Goal: Task Accomplishment & Management: Complete application form

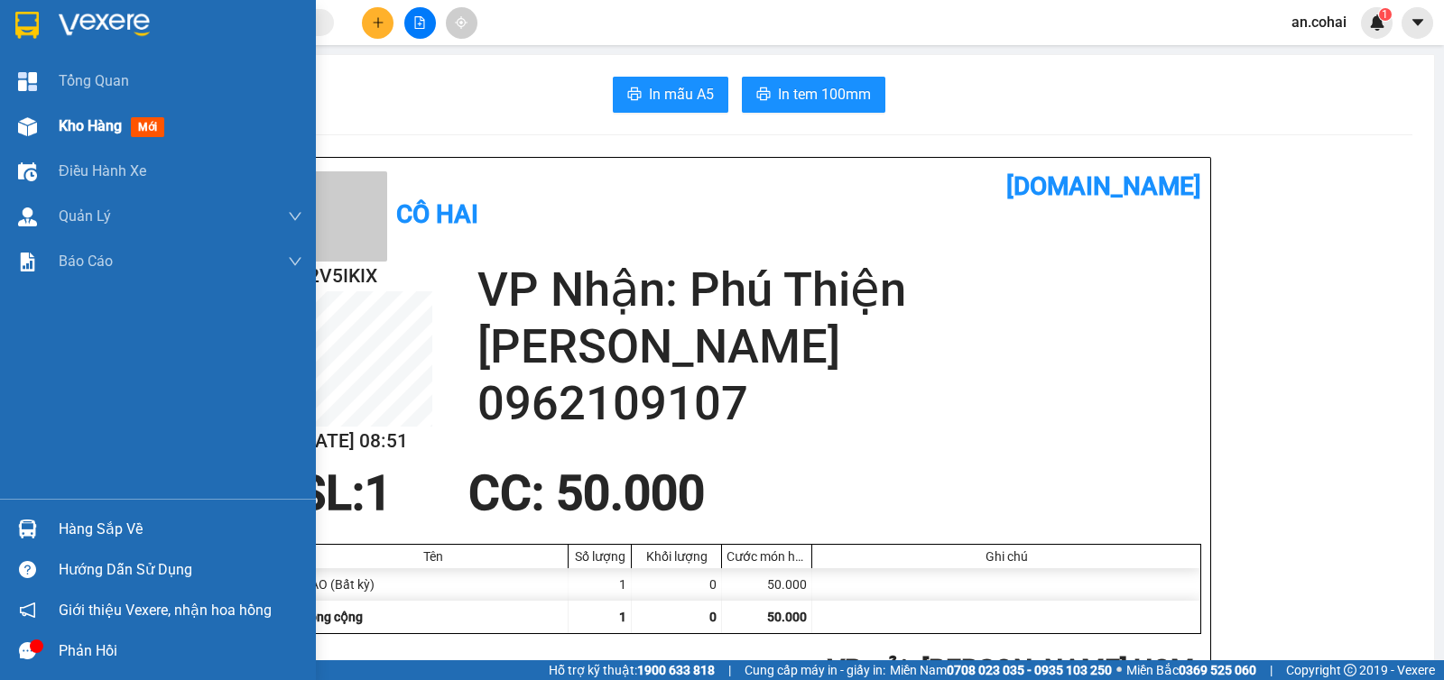
click at [39, 134] on div at bounding box center [28, 127] width 32 height 32
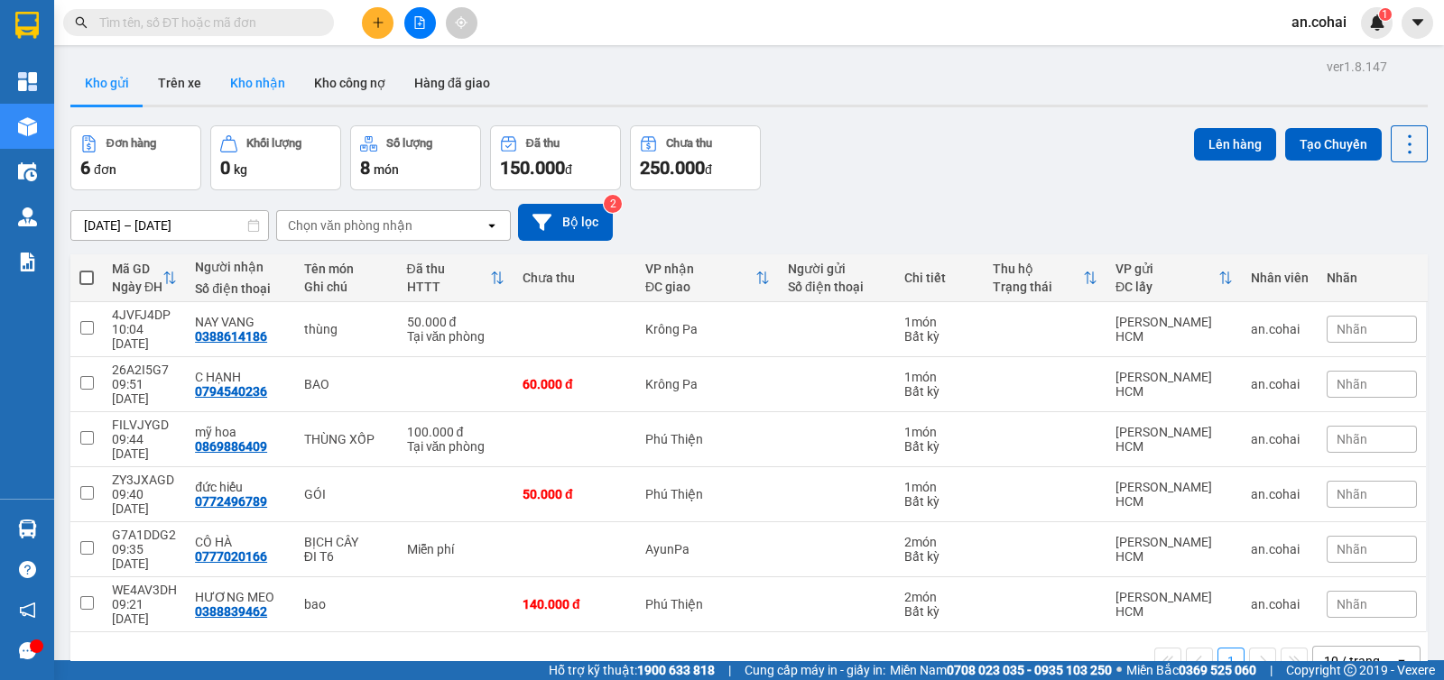
click at [257, 79] on button "Kho nhận" at bounding box center [258, 82] width 84 height 43
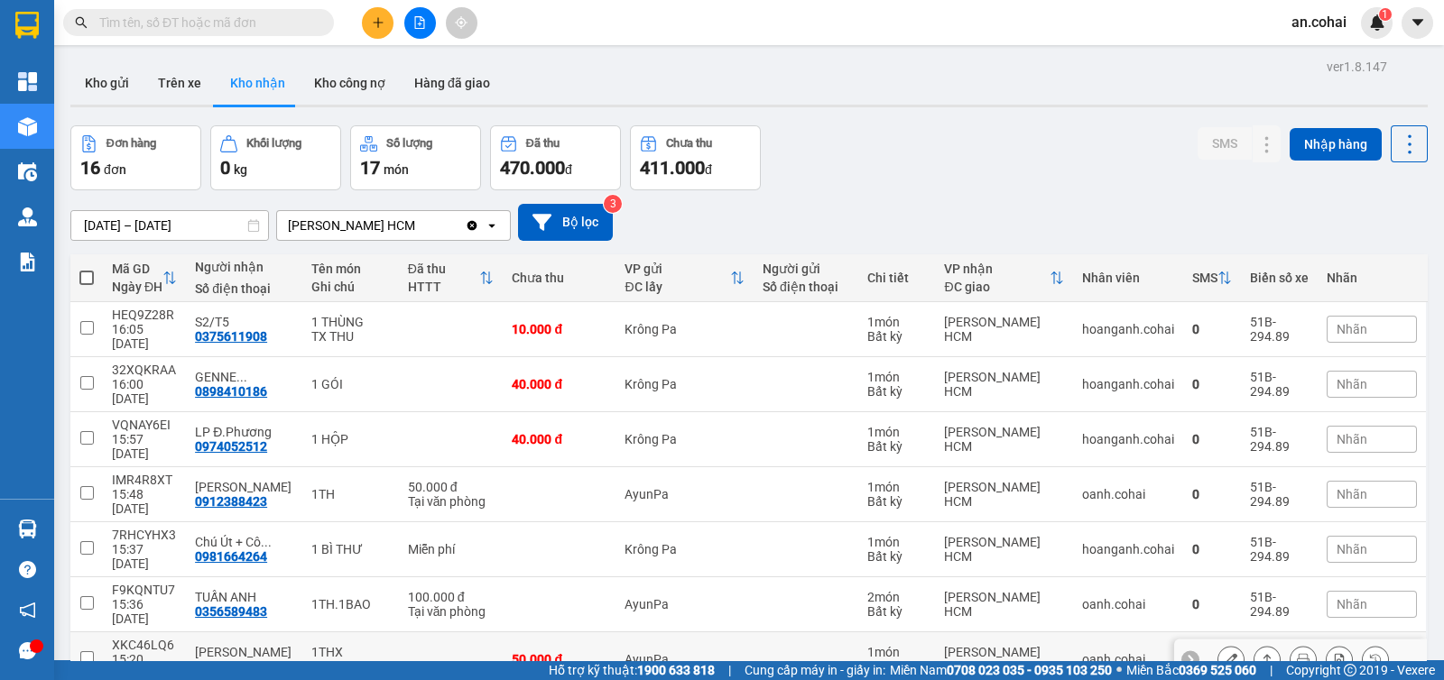
checkbox input "true"
click at [1209, 136] on button "SMS" at bounding box center [1225, 143] width 54 height 32
click at [1261, 543] on icon at bounding box center [1267, 549] width 13 height 13
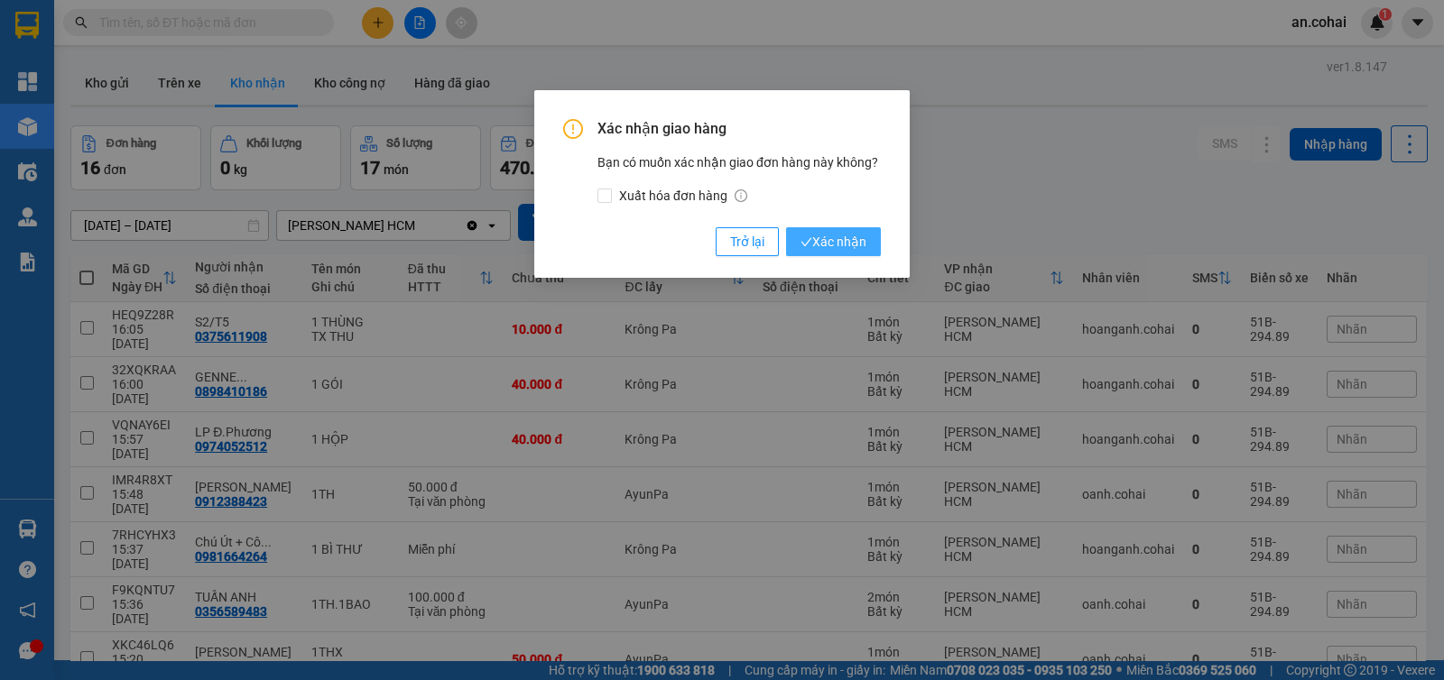
click at [834, 252] on button "Xác nhận" at bounding box center [833, 241] width 95 height 29
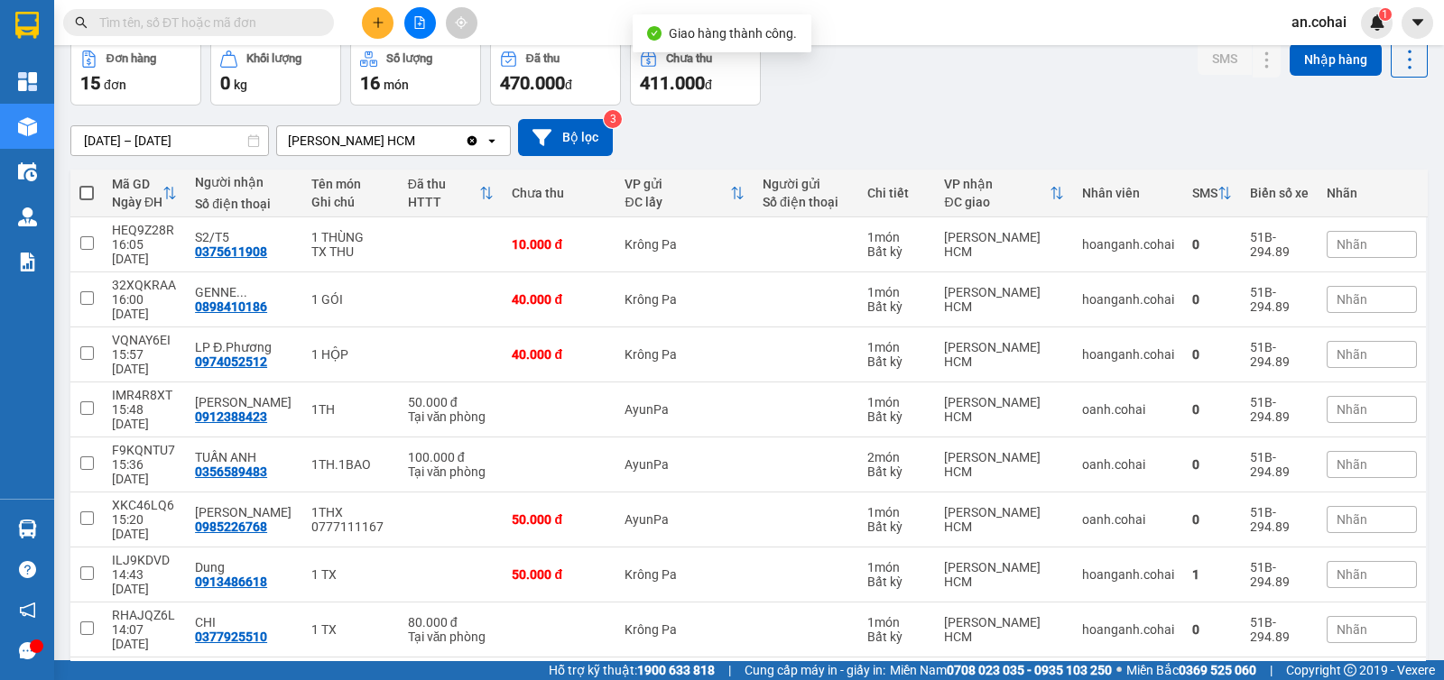
scroll to position [133, 0]
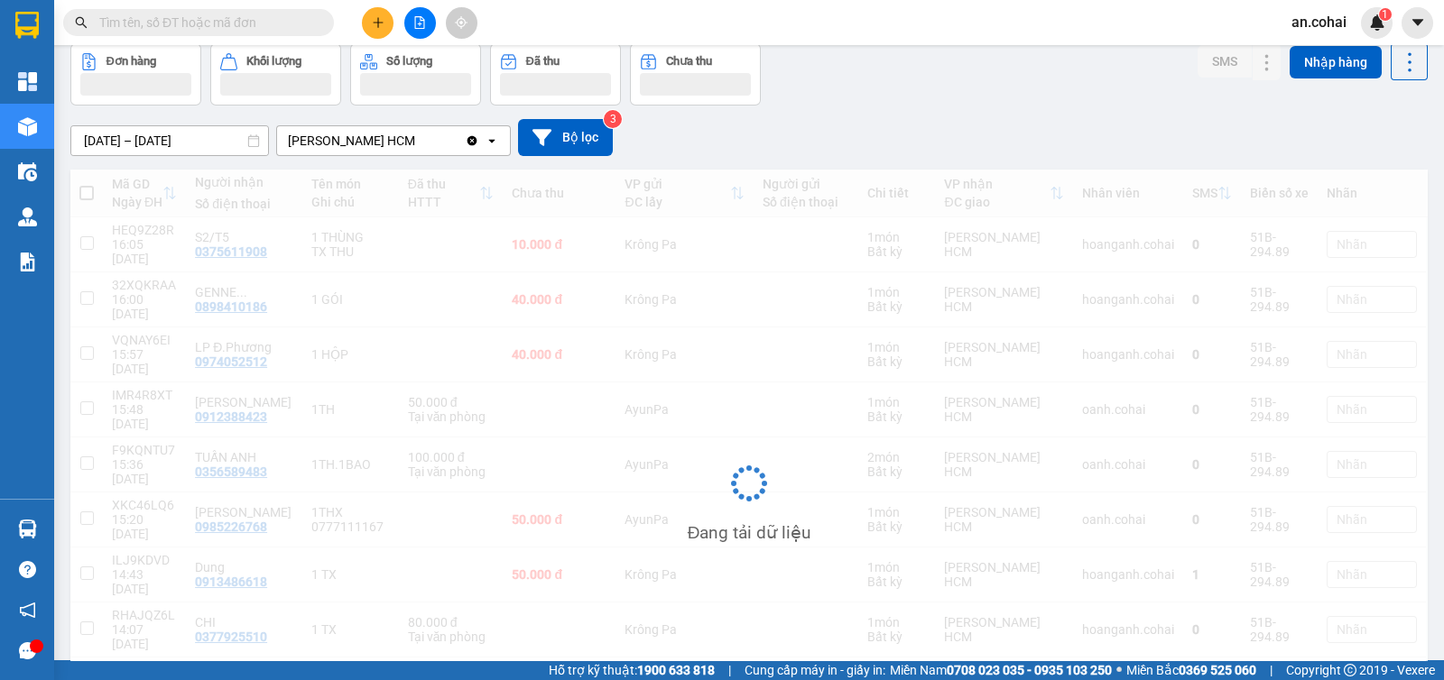
scroll to position [82, 0]
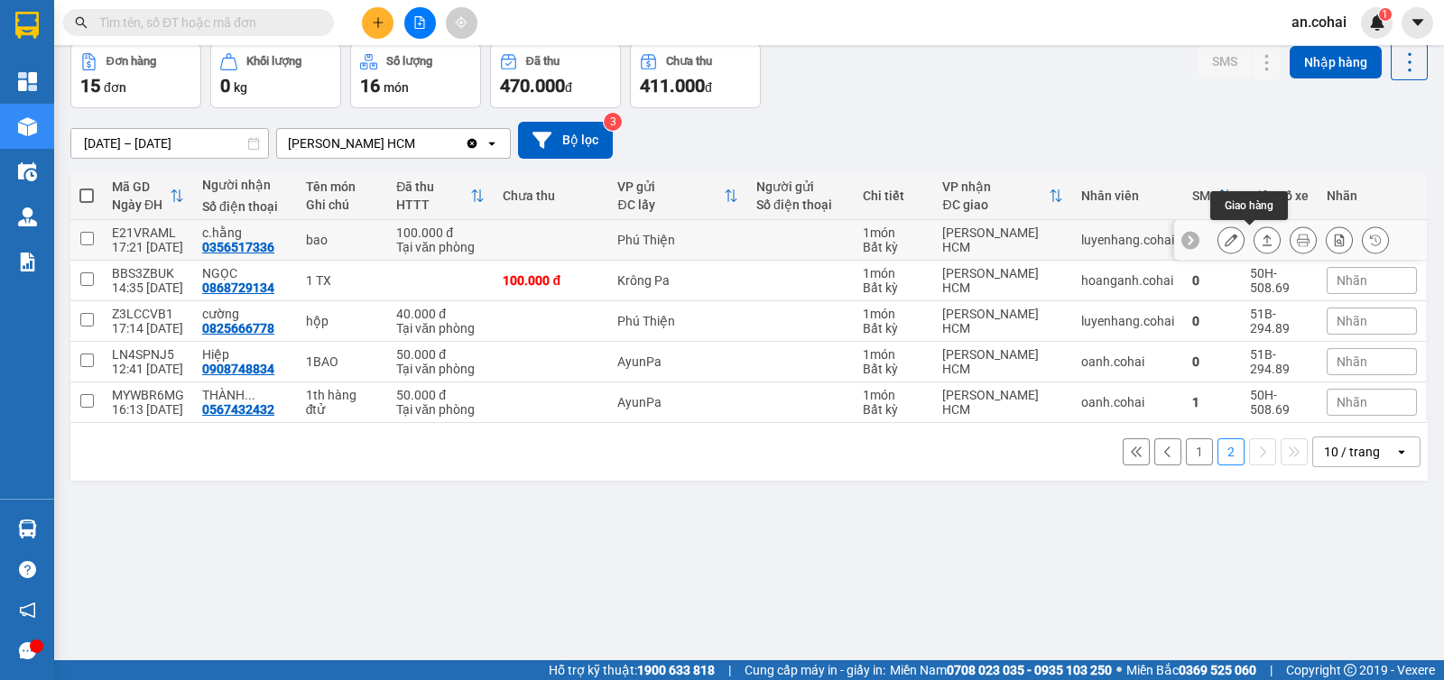
click at [1261, 234] on icon at bounding box center [1267, 240] width 13 height 13
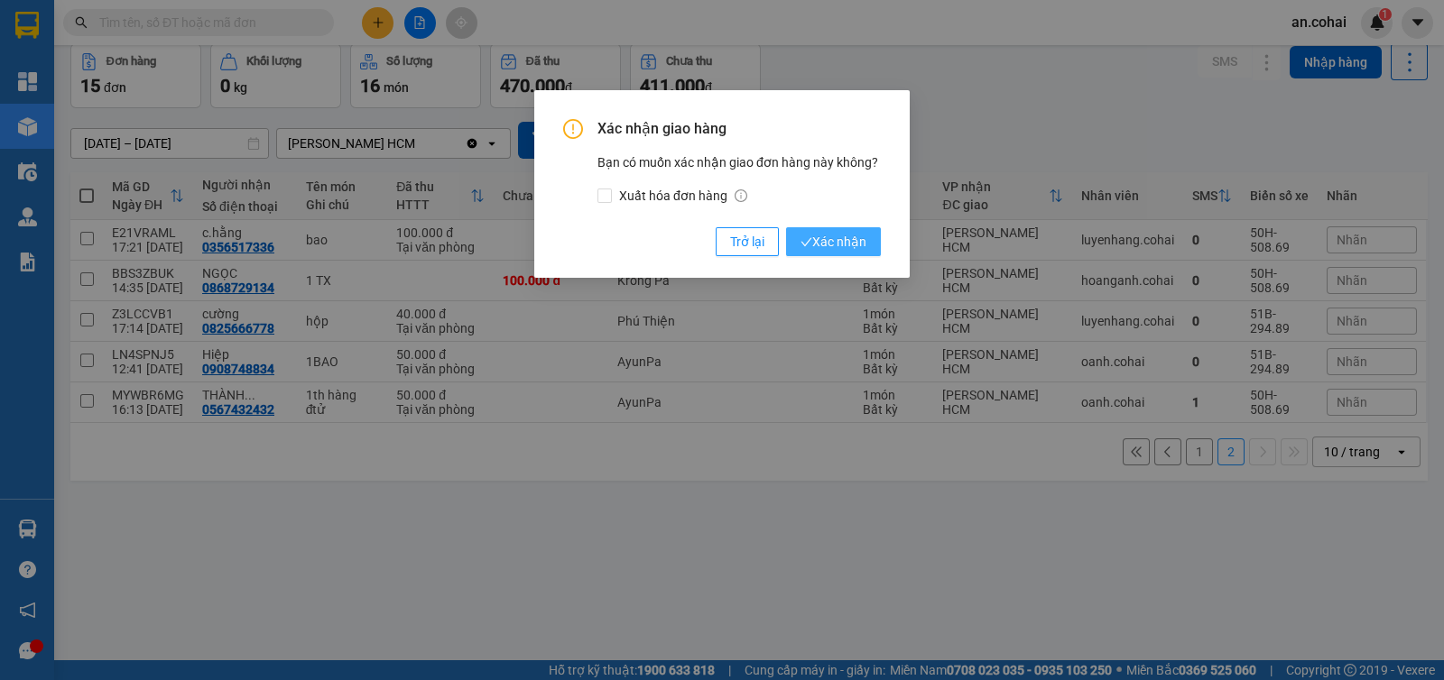
click at [830, 233] on span "Xác nhận" at bounding box center [834, 242] width 66 height 20
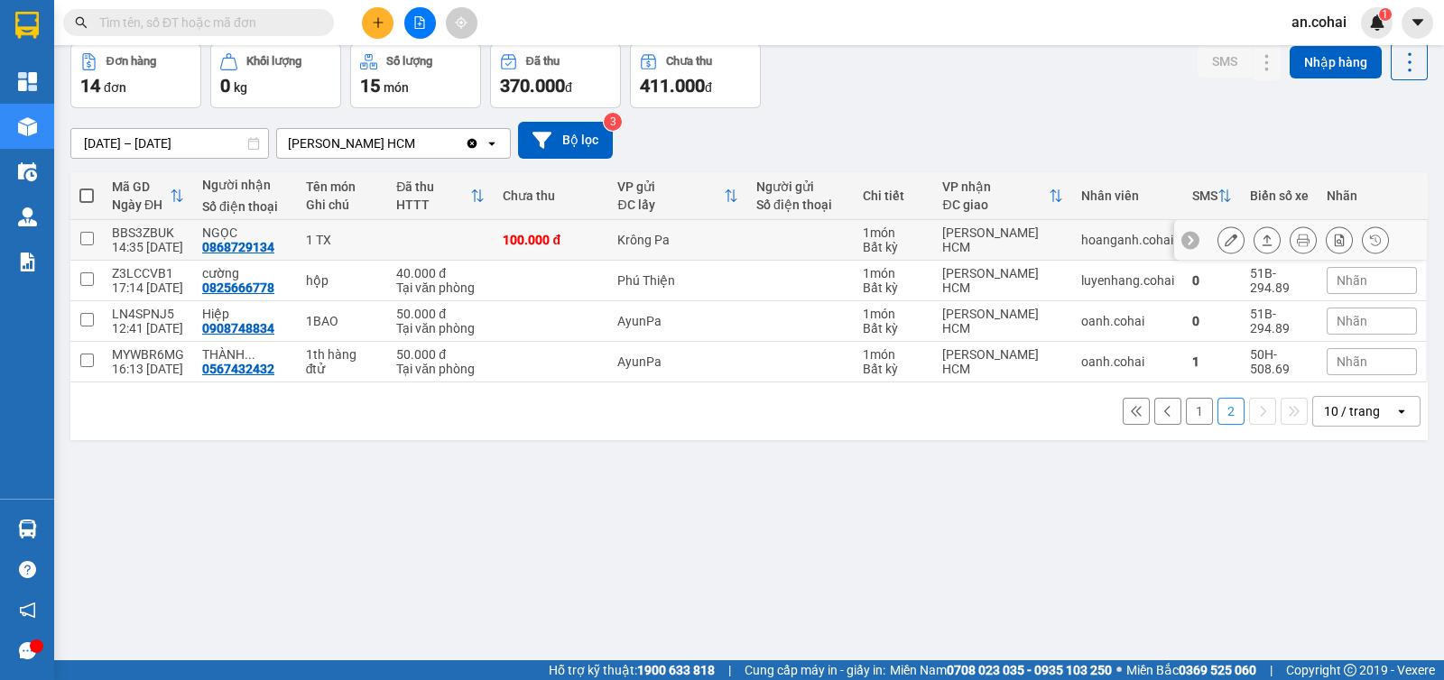
click at [1245, 253] on div at bounding box center [1300, 240] width 253 height 41
click at [1263, 235] on icon at bounding box center [1268, 240] width 10 height 11
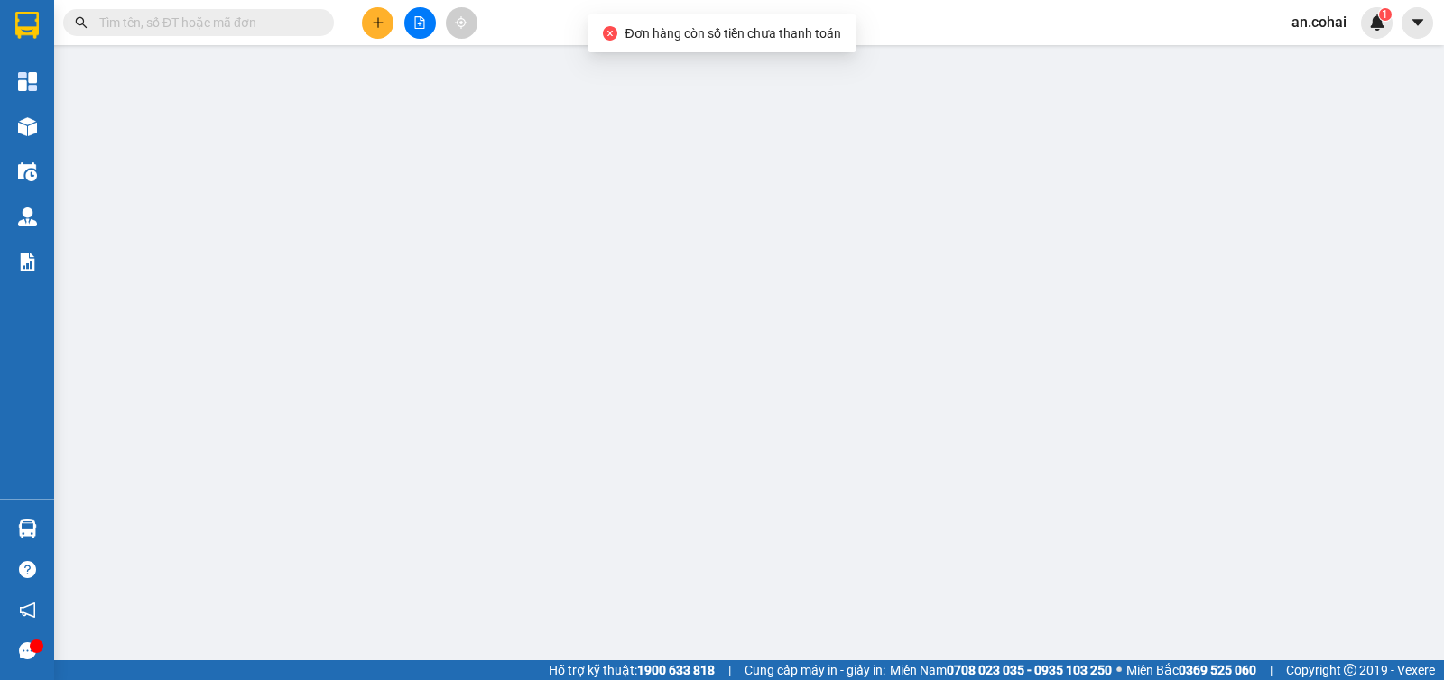
type input "0868729134"
type input "NGỌC"
type input "0"
type input "100.000"
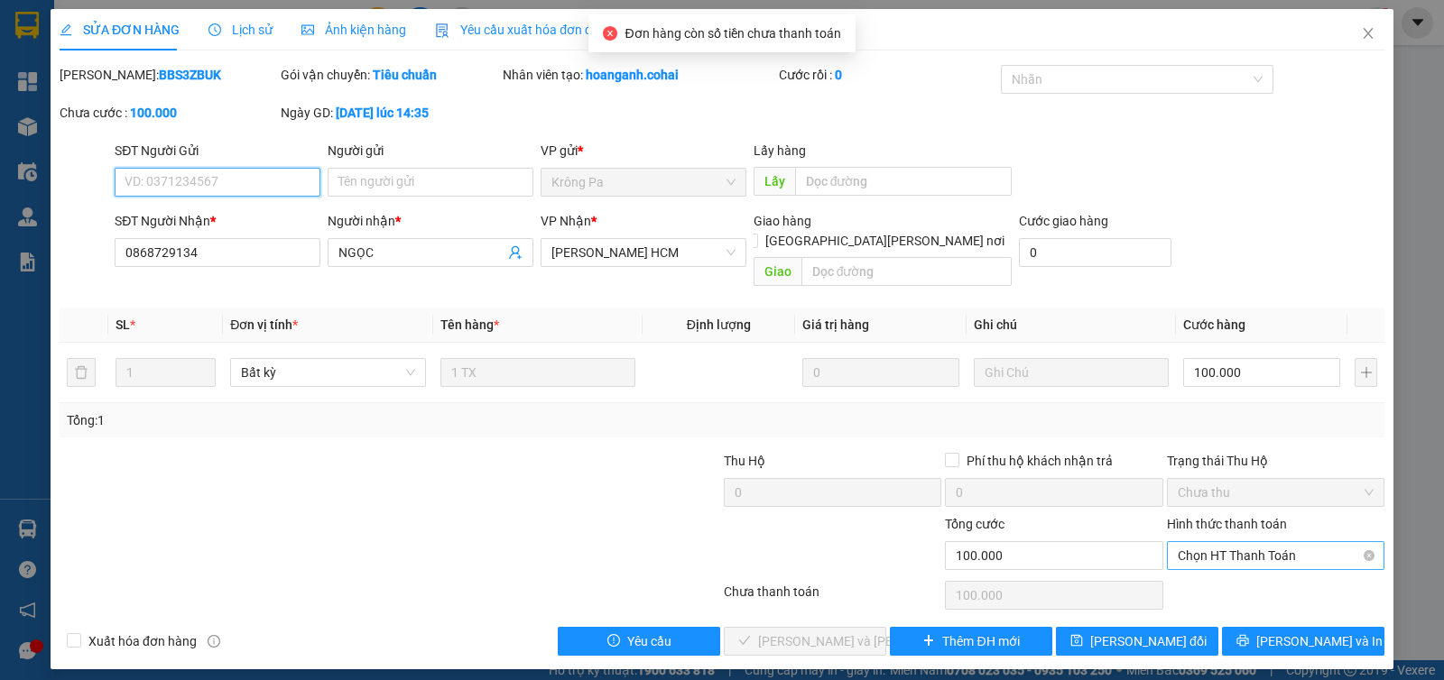
click at [1222, 542] on span "Chọn HT Thanh Toán" at bounding box center [1276, 555] width 196 height 27
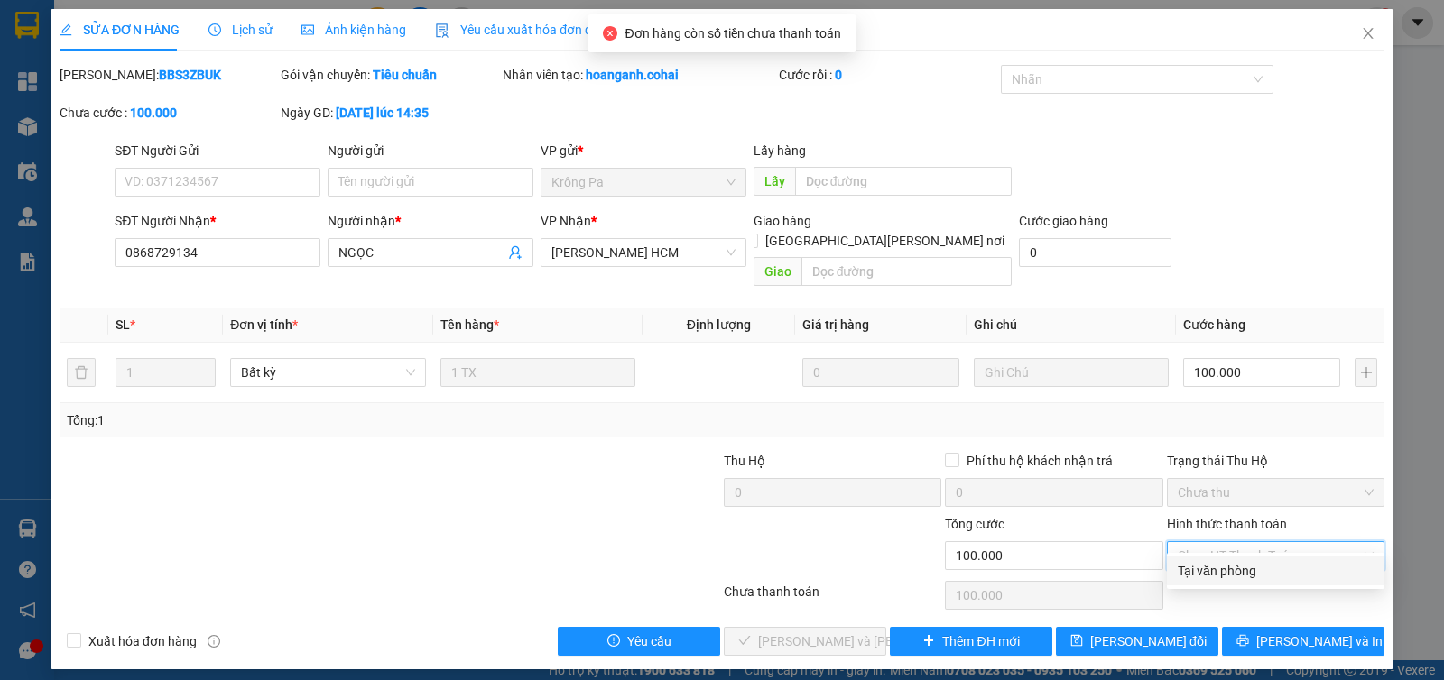
click at [1227, 570] on div "Tại văn phòng" at bounding box center [1276, 571] width 196 height 20
type input "0"
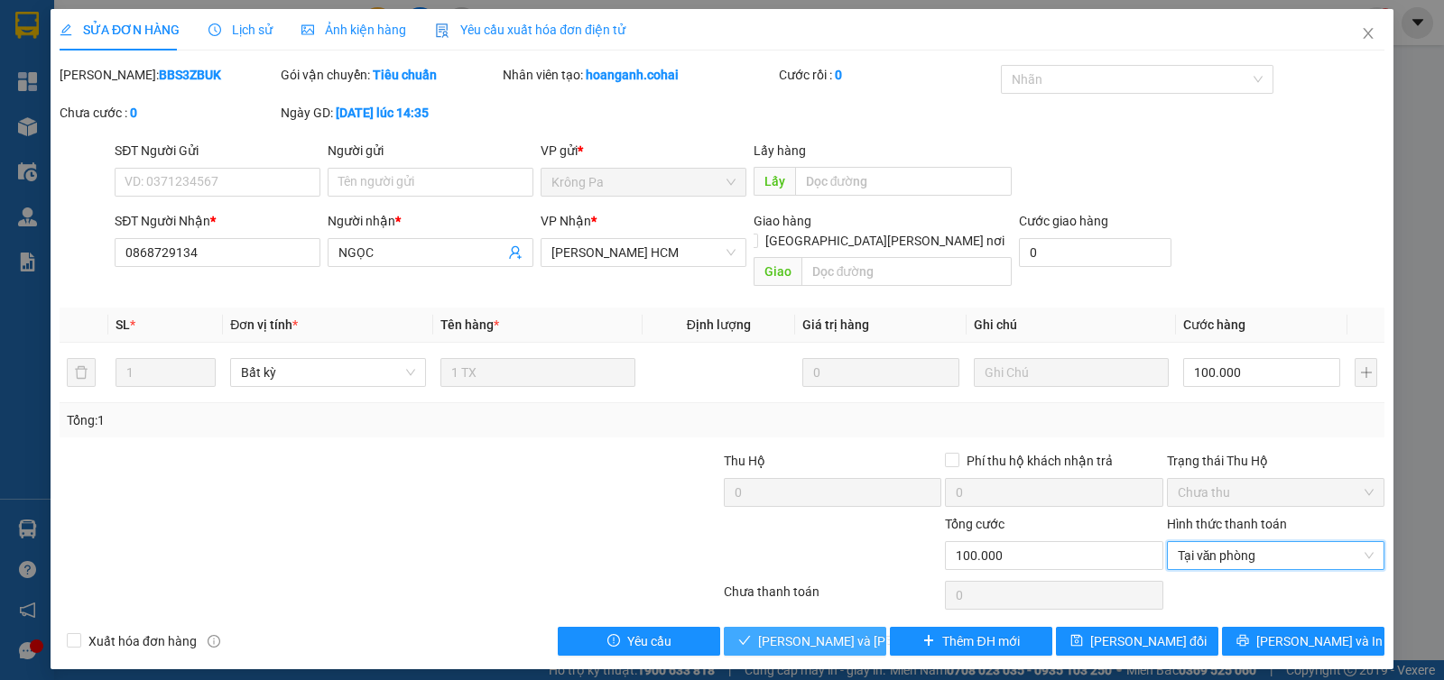
click at [801, 632] on span "Lưu và Giao hàng" at bounding box center [880, 642] width 244 height 20
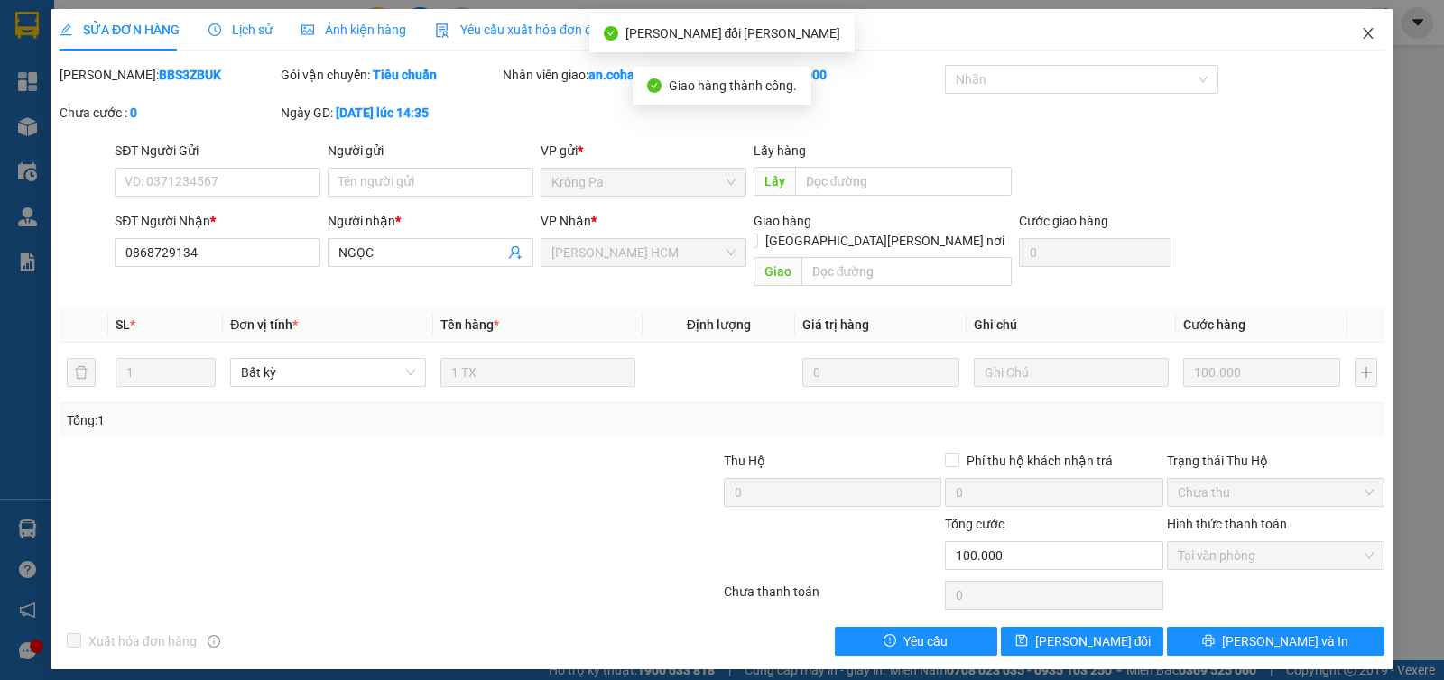
click at [1369, 55] on span "Close" at bounding box center [1368, 34] width 51 height 51
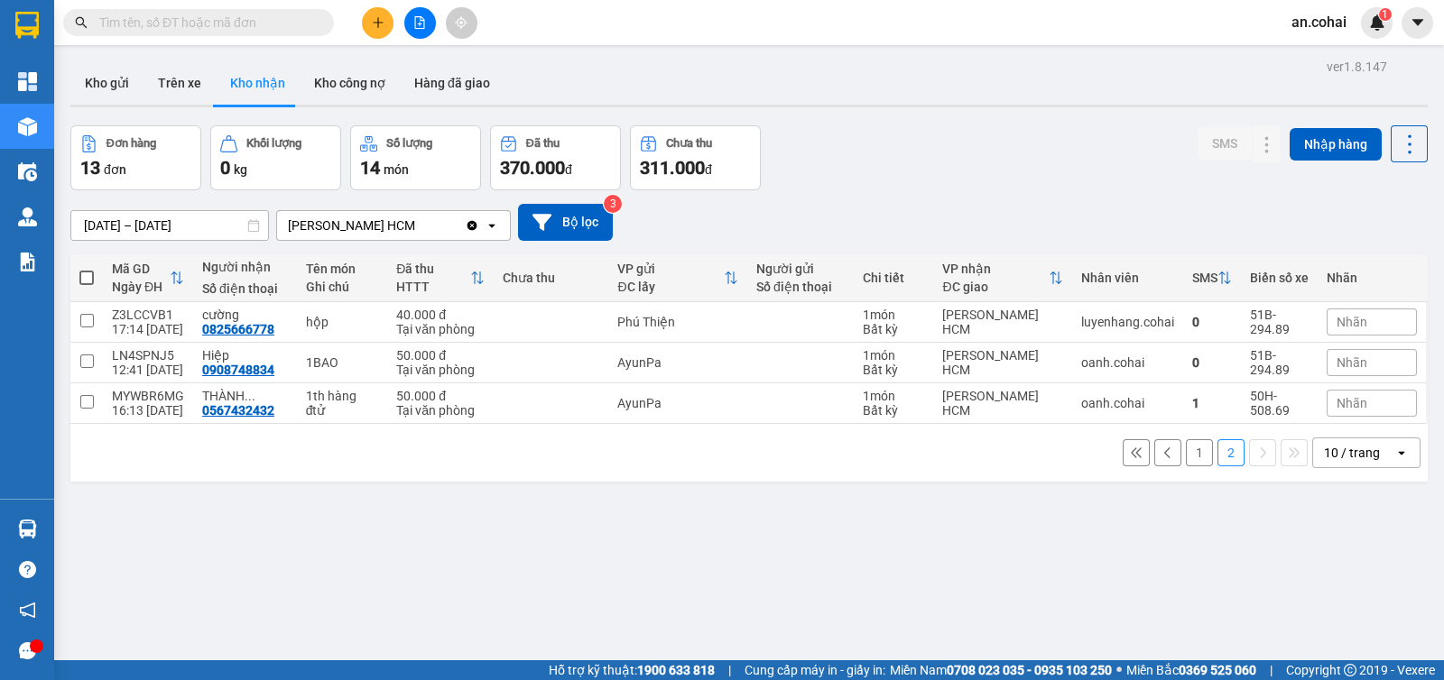
click at [205, 25] on input "text" at bounding box center [205, 23] width 213 height 20
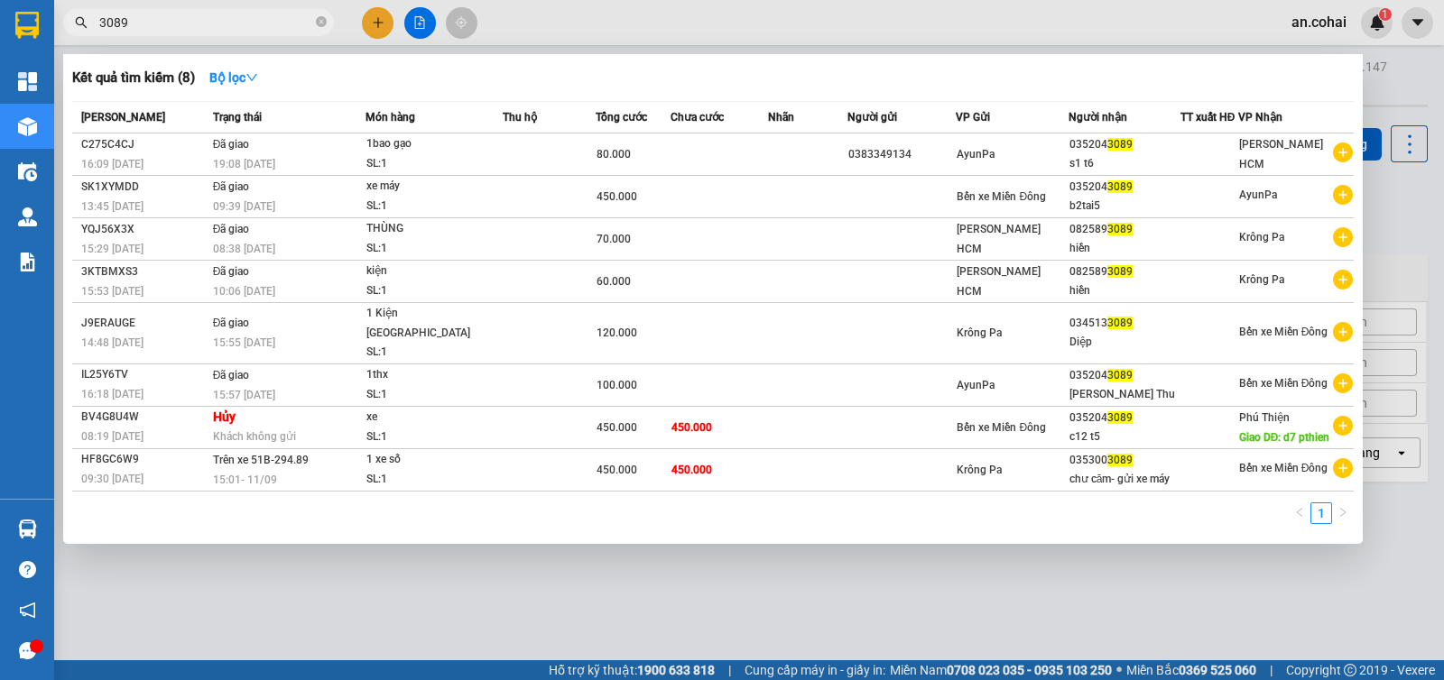
type input "3089"
click at [567, 51] on div at bounding box center [722, 340] width 1444 height 680
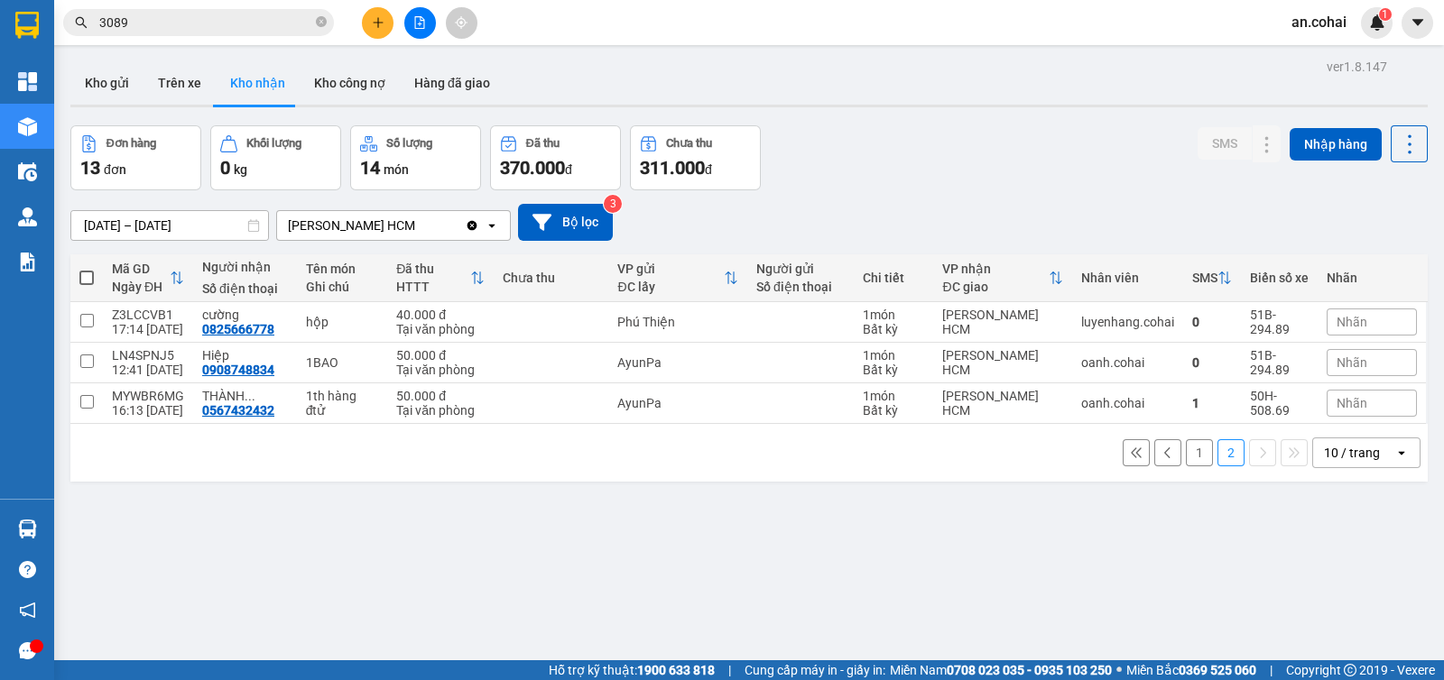
click at [385, 23] on button at bounding box center [378, 23] width 32 height 32
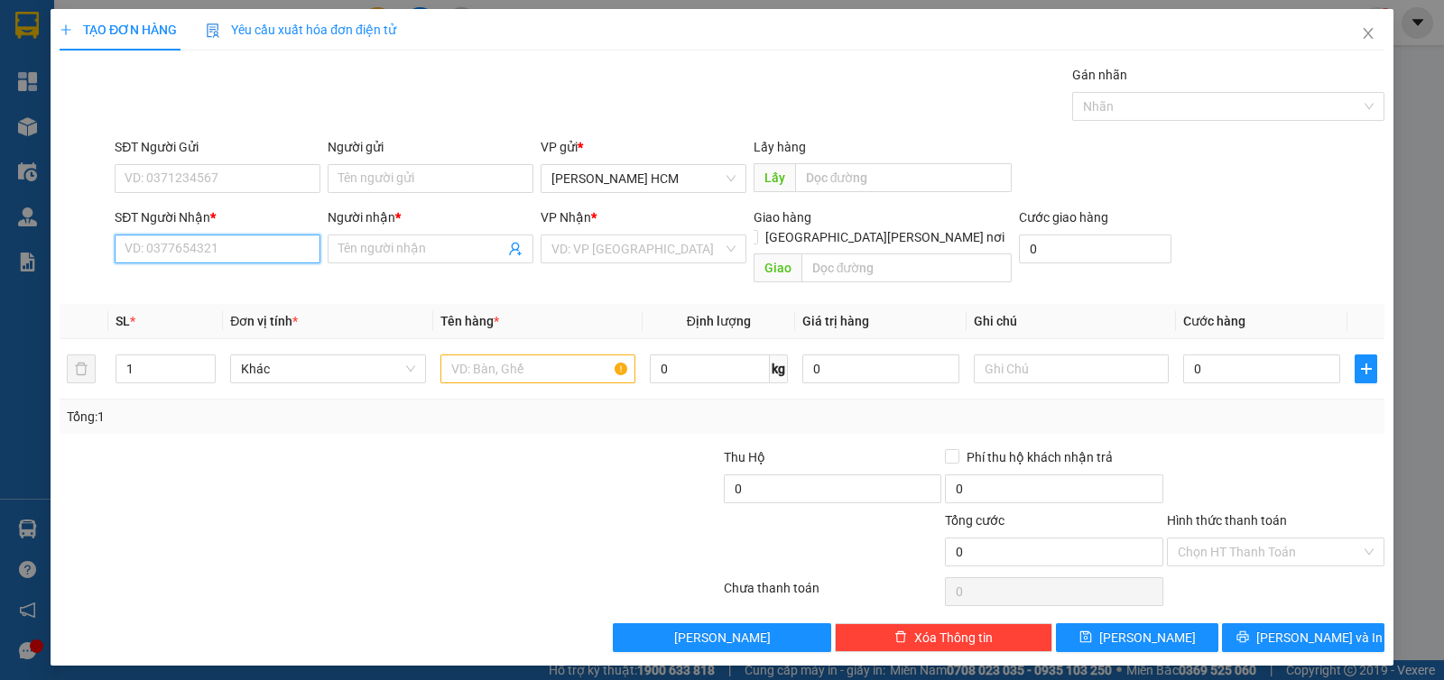
click at [296, 245] on input "SĐT Người Nhận *" at bounding box center [218, 249] width 206 height 29
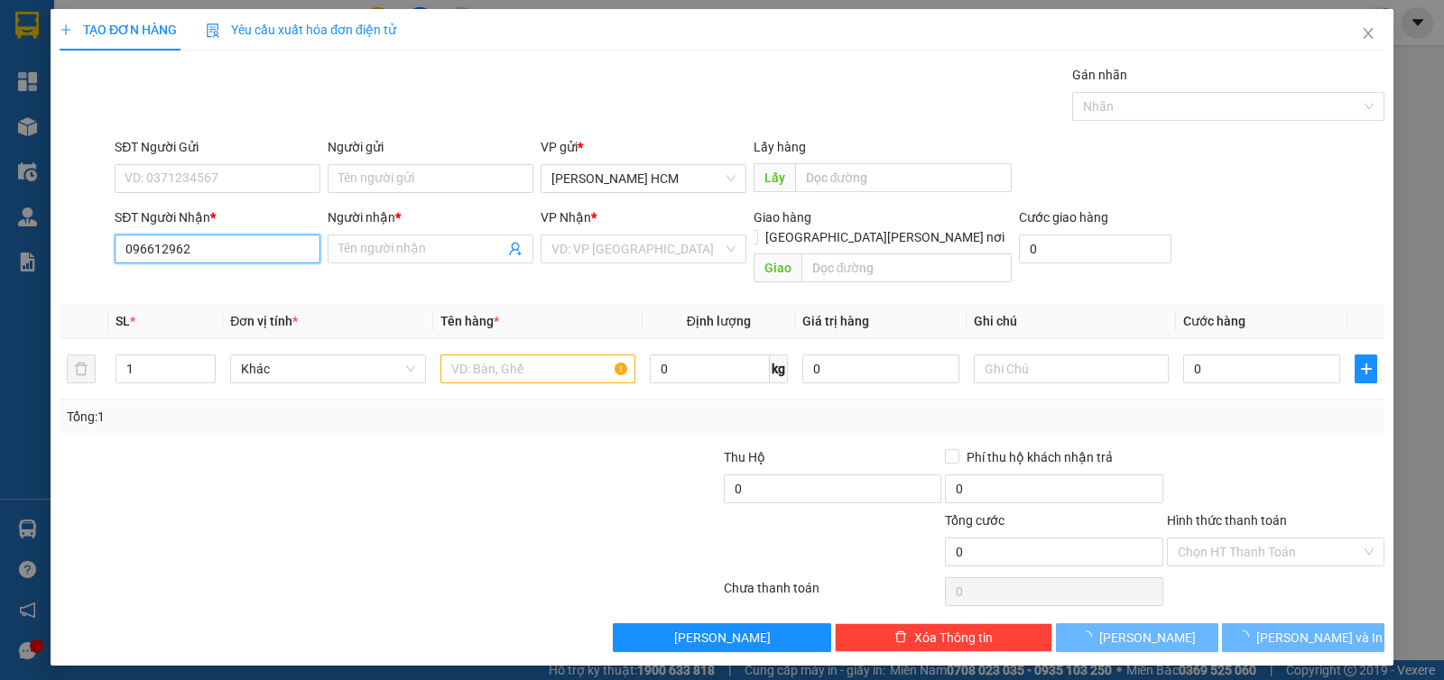
type input "0966129625"
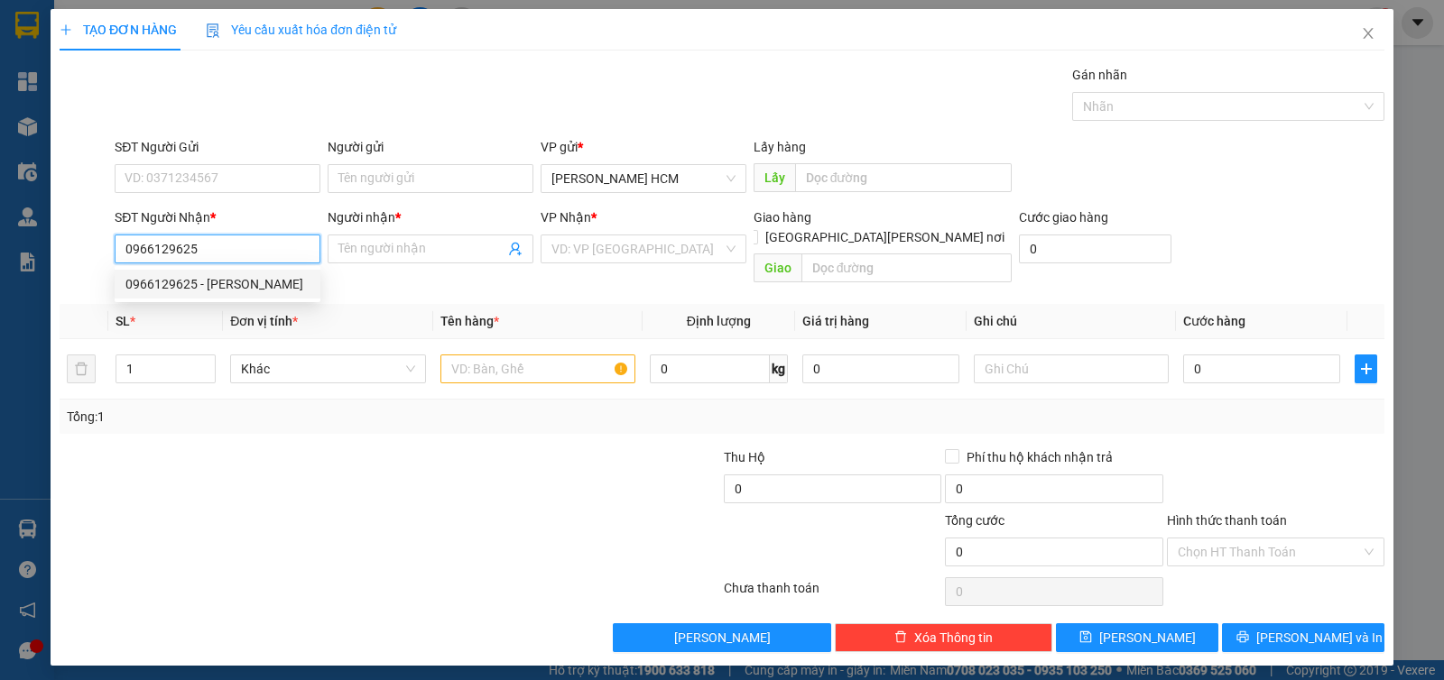
click at [257, 277] on div "0966129625 - Kim Anh" at bounding box center [217, 284] width 184 height 20
type input "Kim Anh"
type input "0966129625"
click at [510, 362] on input "text" at bounding box center [537, 369] width 195 height 29
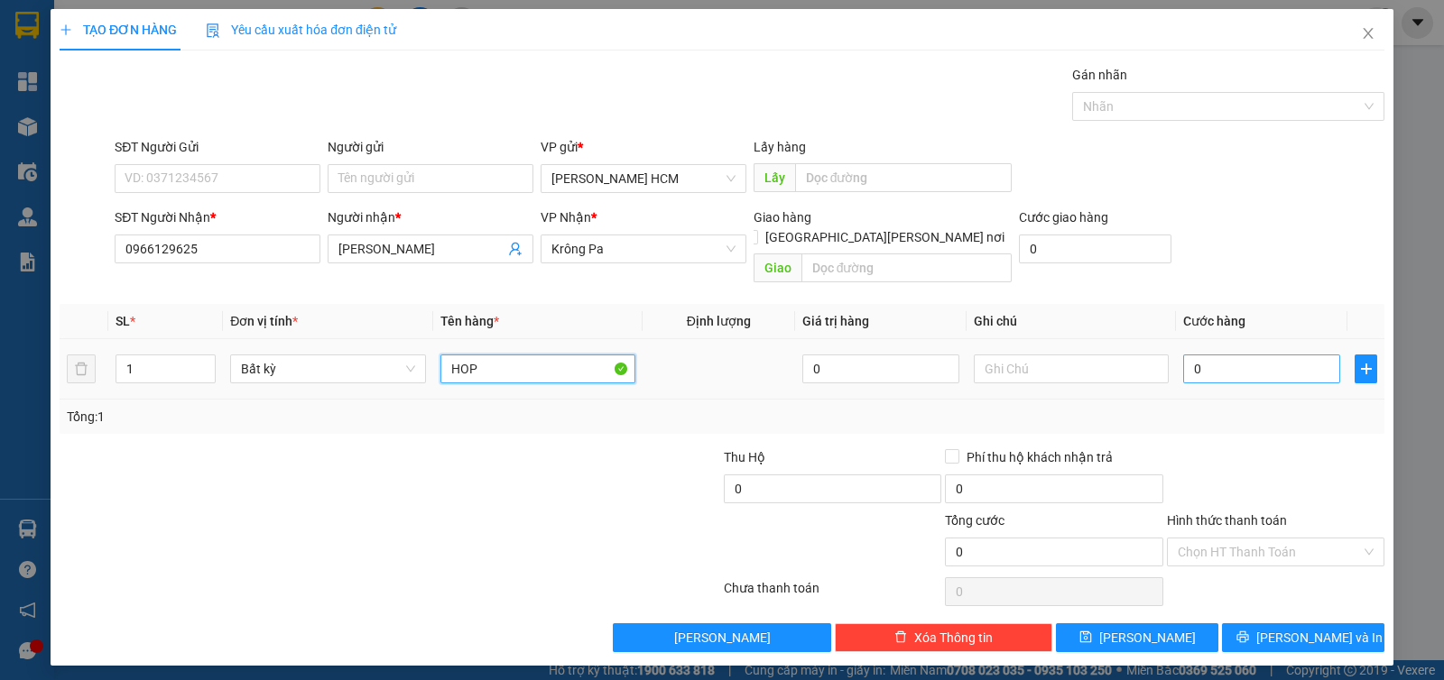
type input "HOP"
click at [1293, 355] on input "0" at bounding box center [1261, 369] width 157 height 29
type input "005"
type input "5"
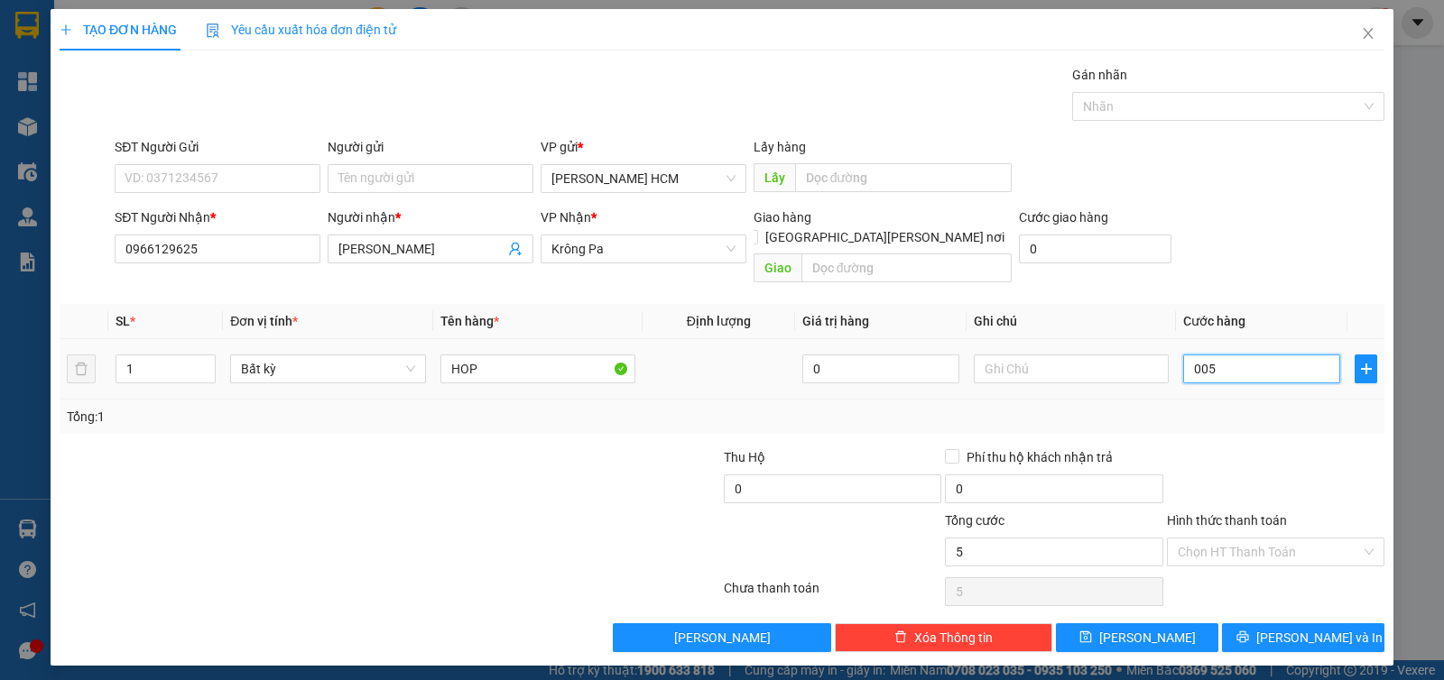
type input "0.050"
type input "50"
type input "50.000"
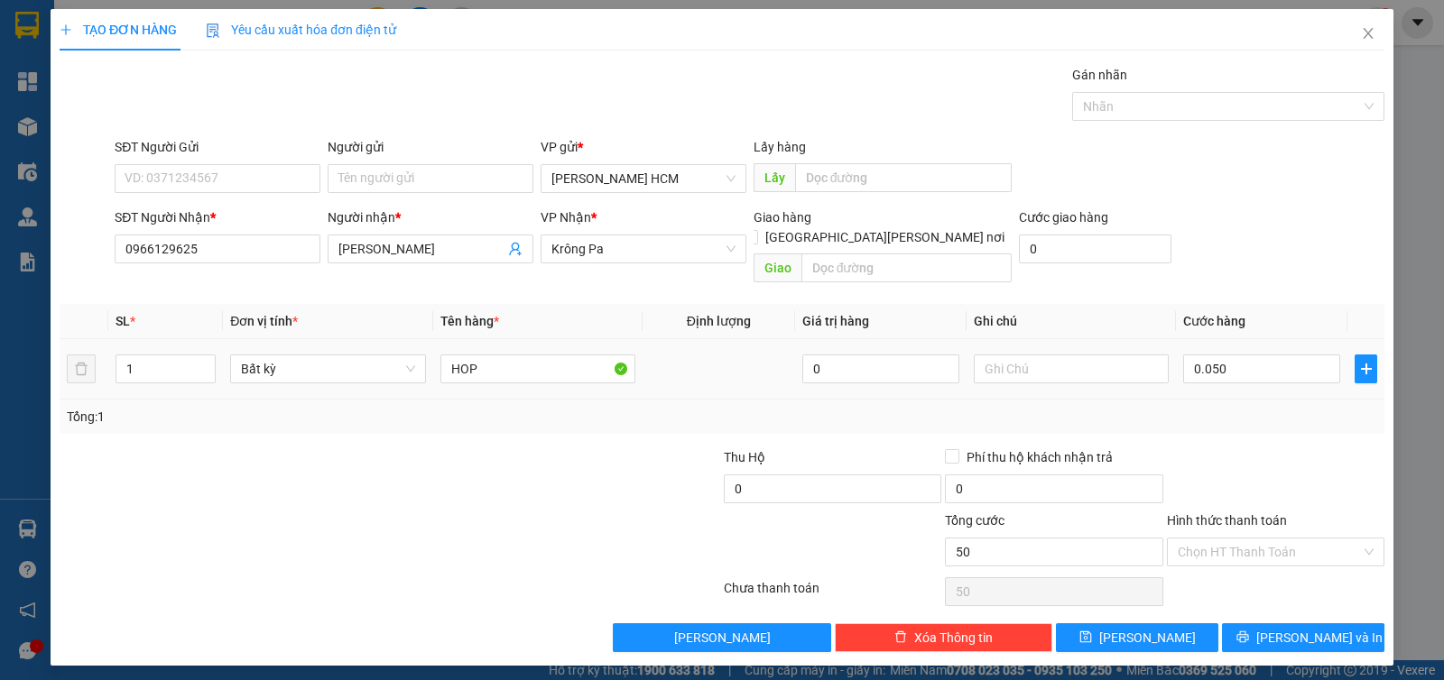
type input "50.000"
click at [1278, 367] on td "50.000" at bounding box center [1261, 369] width 171 height 60
click at [1278, 624] on button "Lưu và In" at bounding box center [1303, 638] width 162 height 29
